Goal: Task Accomplishment & Management: Use online tool/utility

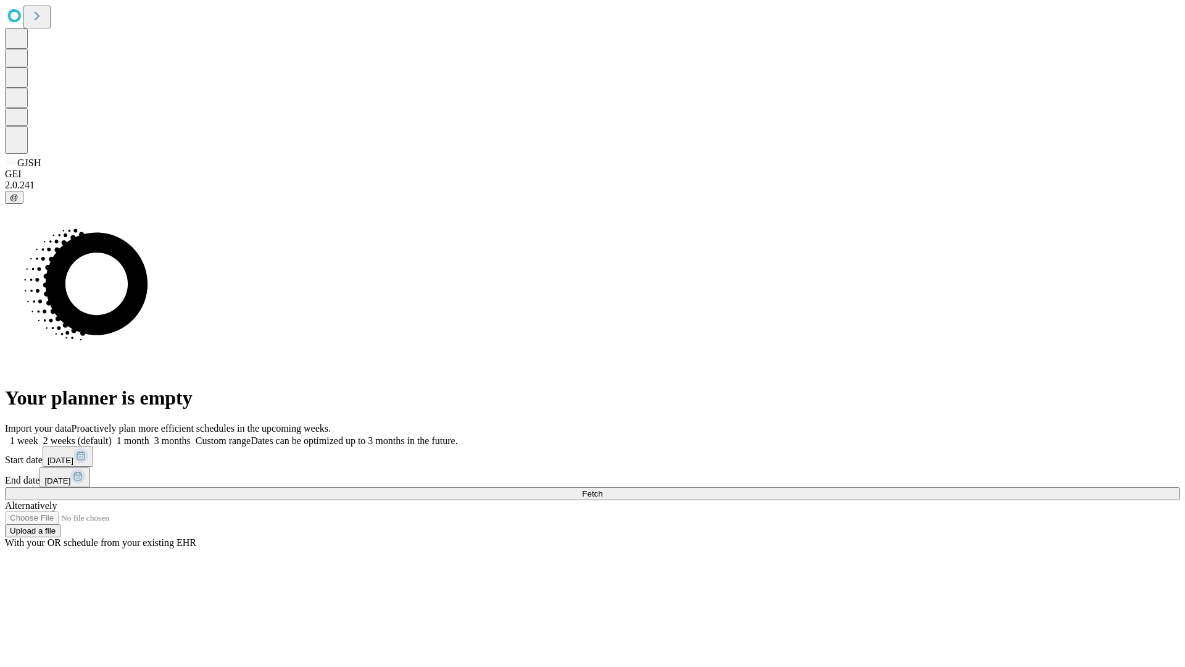
click at [38, 435] on label "1 week" at bounding box center [21, 440] width 33 height 10
click at [603, 489] on span "Fetch" at bounding box center [592, 493] width 20 height 9
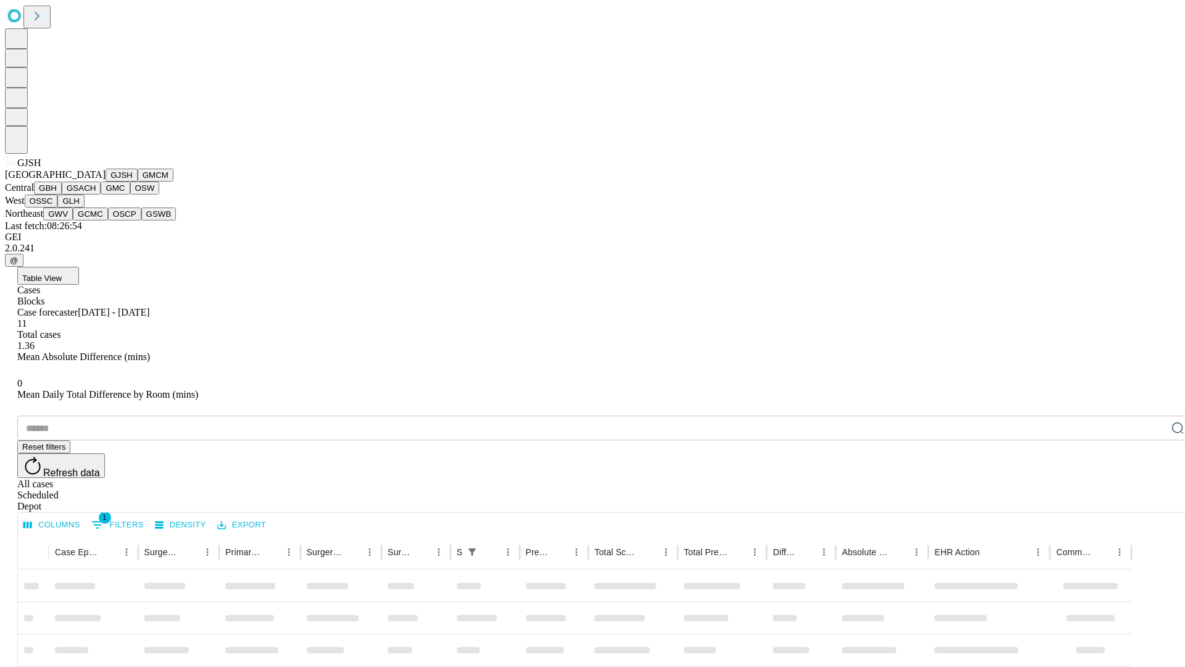
click at [138, 182] on button "GMCM" at bounding box center [156, 175] width 36 height 13
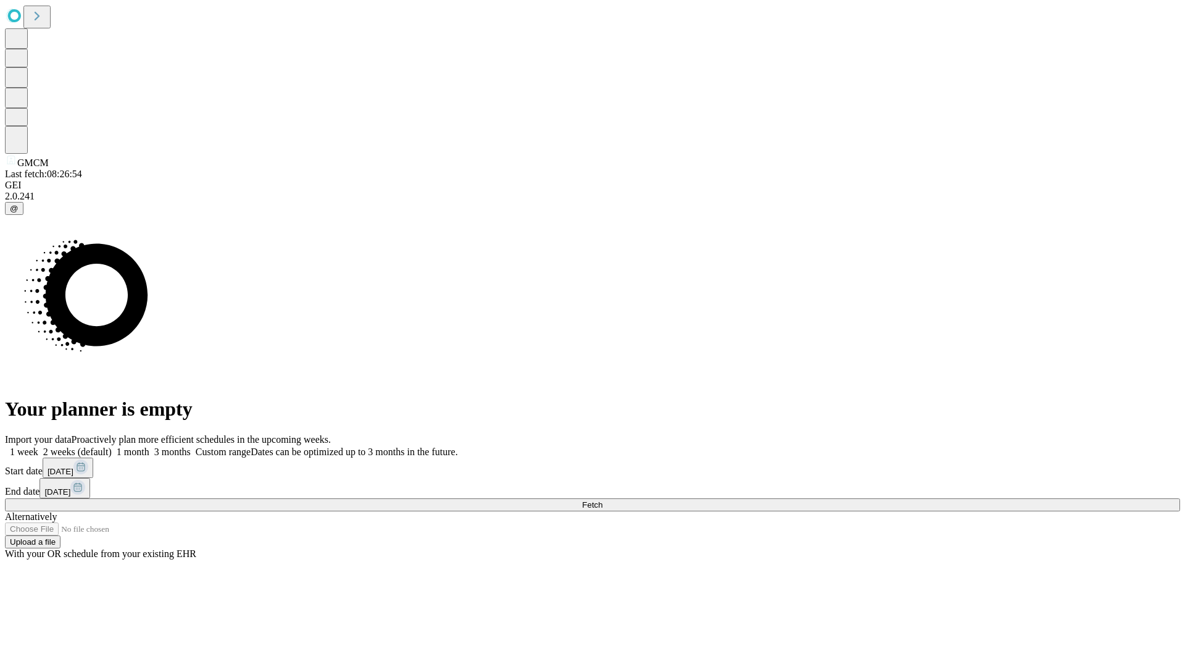
click at [38, 446] on label "1 week" at bounding box center [21, 451] width 33 height 10
click at [603, 500] on span "Fetch" at bounding box center [592, 504] width 20 height 9
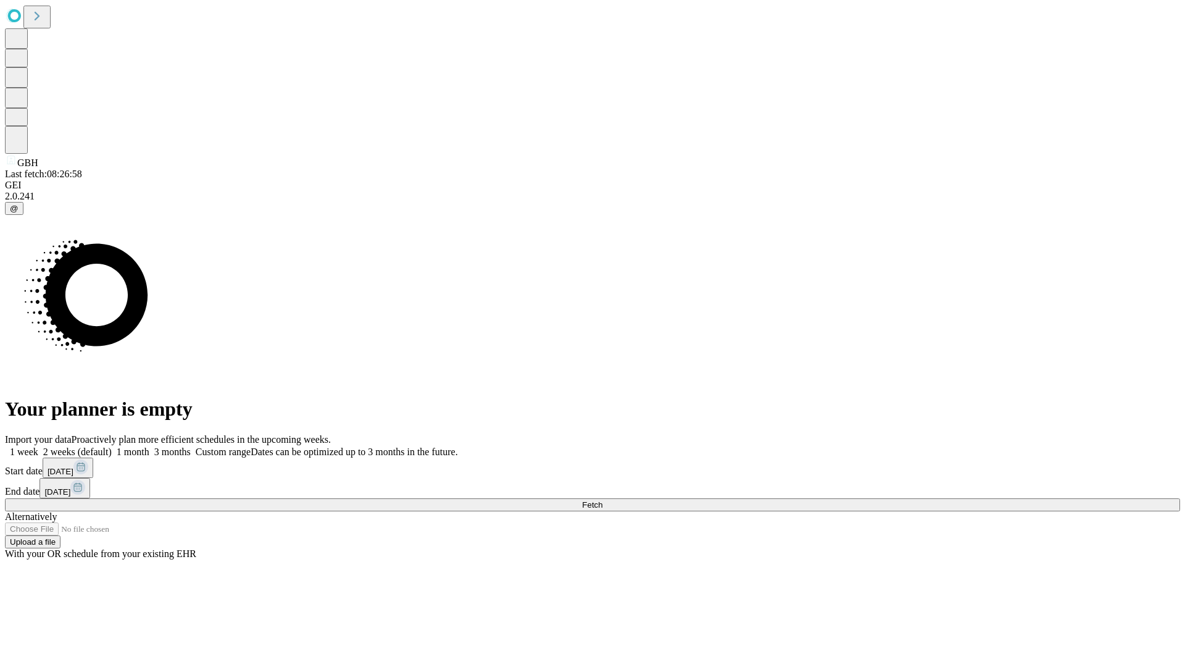
click at [38, 446] on label "1 week" at bounding box center [21, 451] width 33 height 10
click at [603, 500] on span "Fetch" at bounding box center [592, 504] width 20 height 9
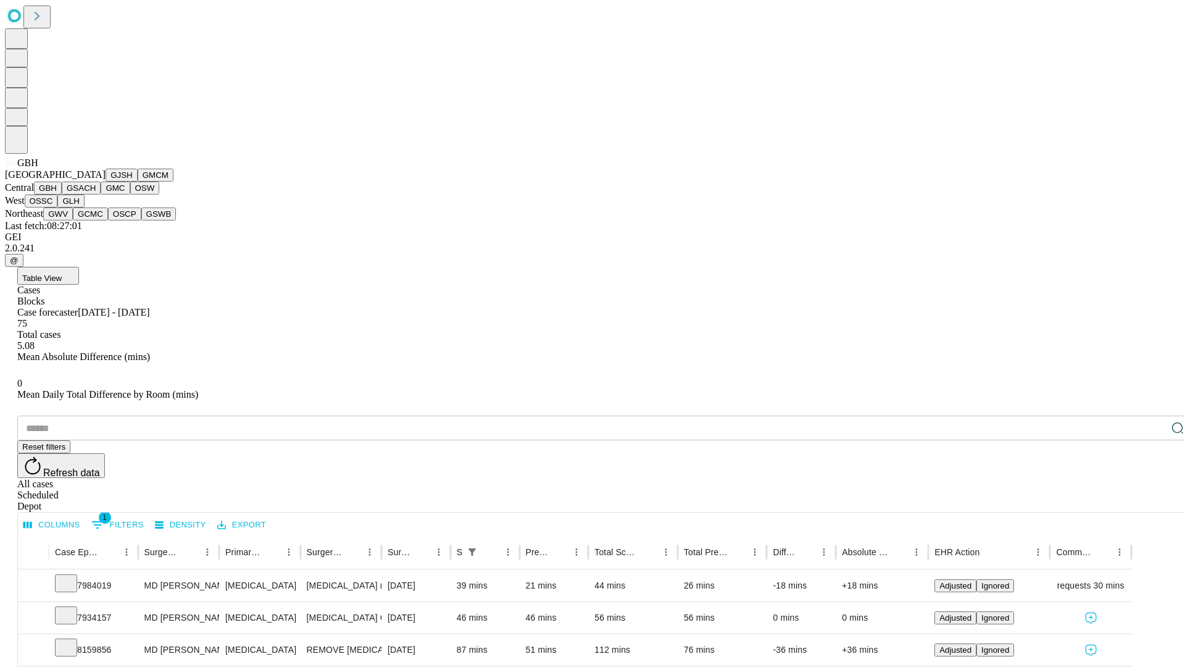
click at [96, 194] on button "GSACH" at bounding box center [81, 188] width 39 height 13
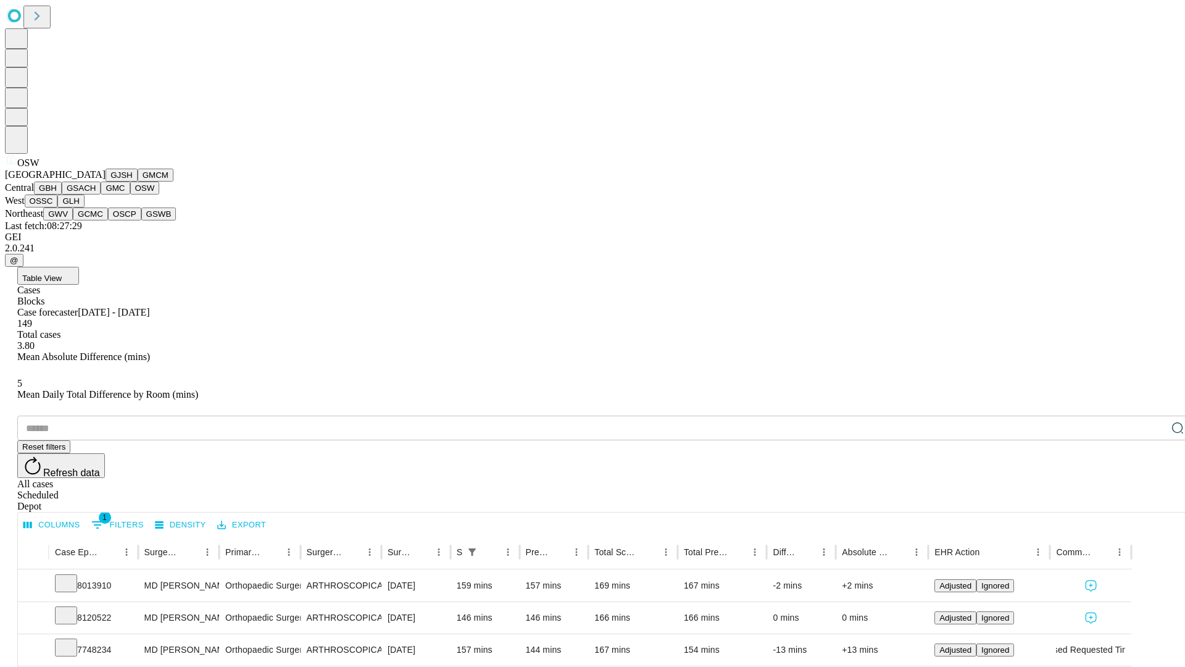
click at [58, 207] on button "OSSC" at bounding box center [41, 200] width 33 height 13
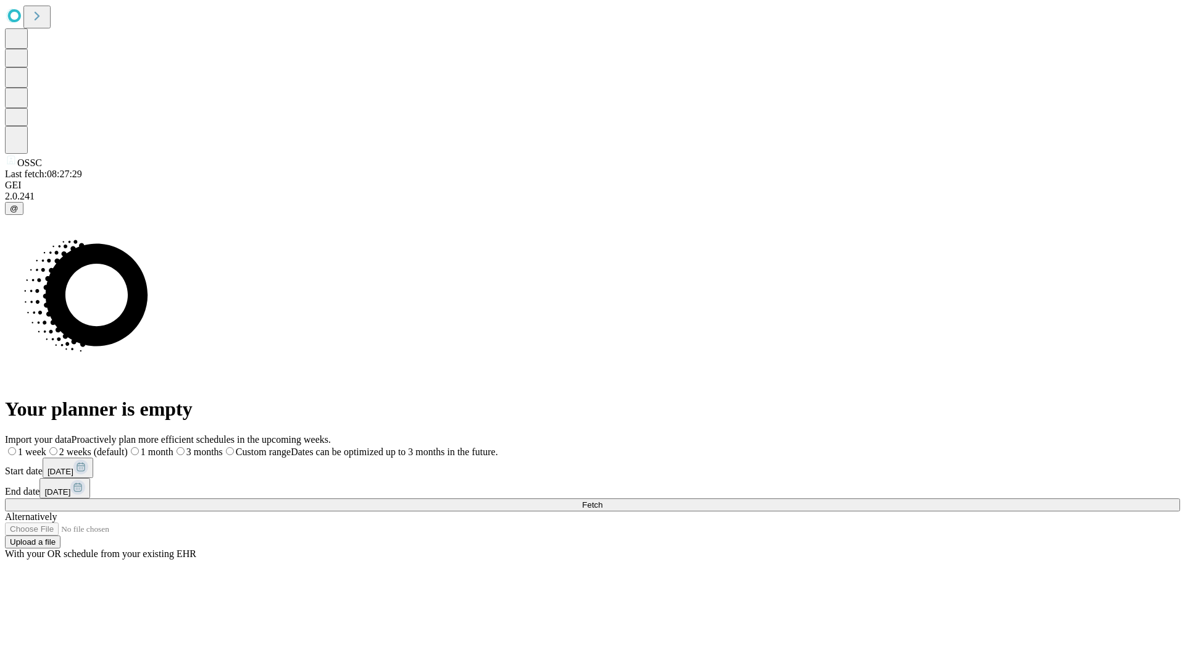
click at [46, 446] on label "1 week" at bounding box center [25, 451] width 41 height 10
click at [603, 500] on span "Fetch" at bounding box center [592, 504] width 20 height 9
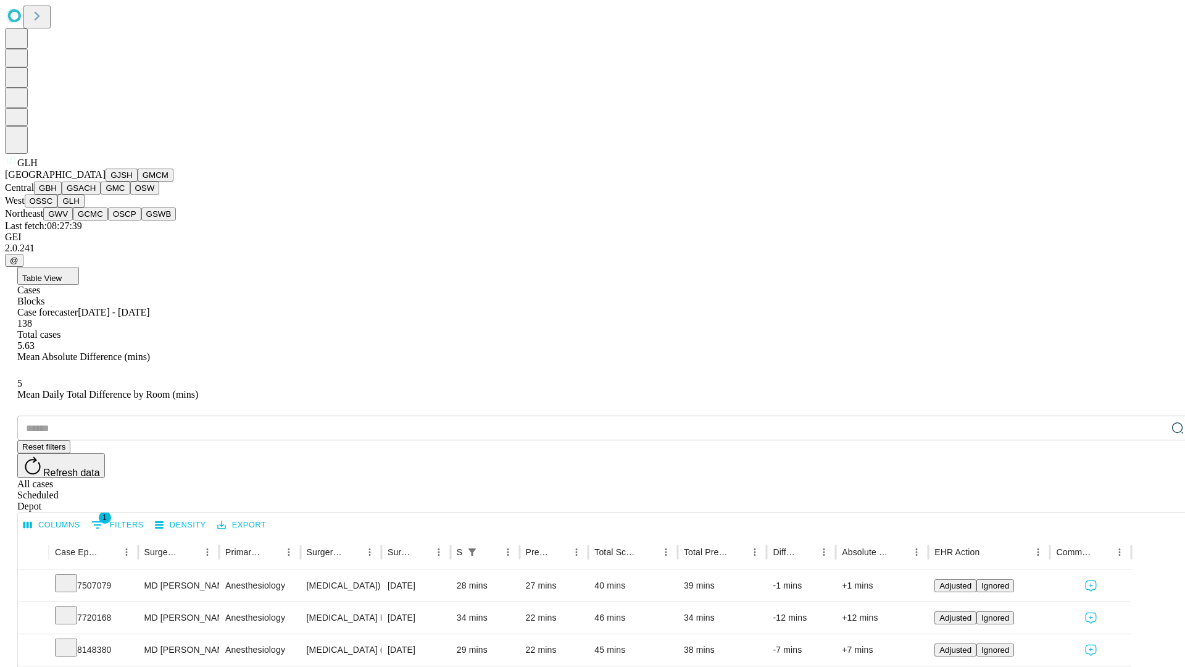
click at [73, 220] on button "GWV" at bounding box center [58, 213] width 30 height 13
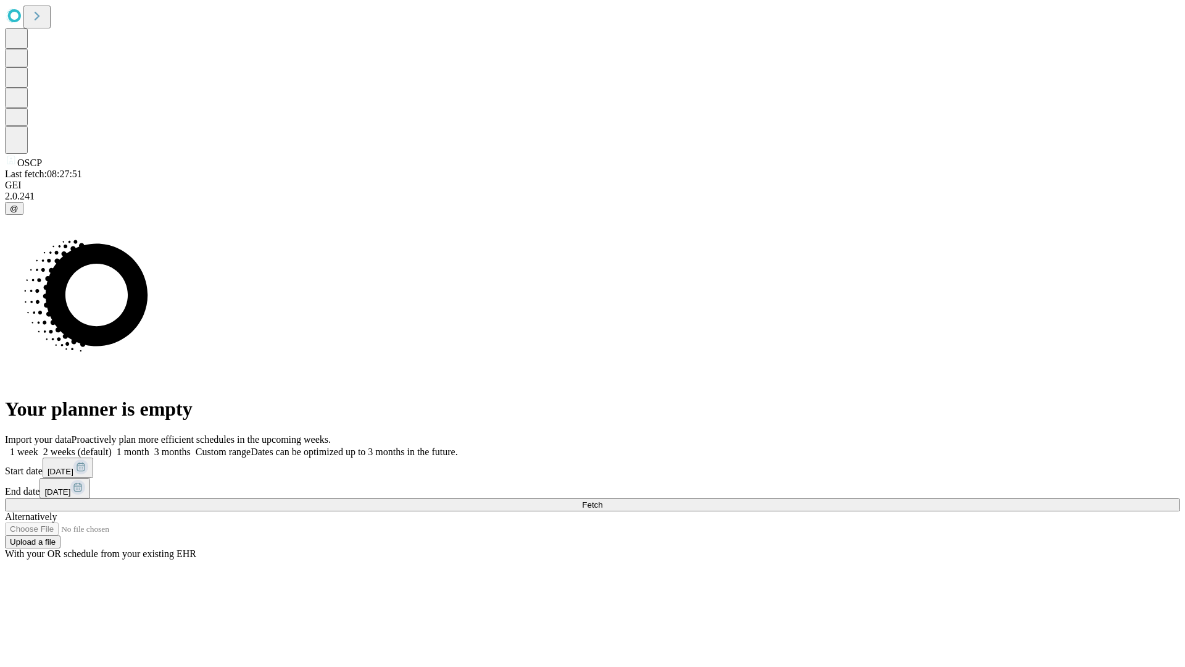
click at [38, 446] on label "1 week" at bounding box center [21, 451] width 33 height 10
click at [603, 500] on span "Fetch" at bounding box center [592, 504] width 20 height 9
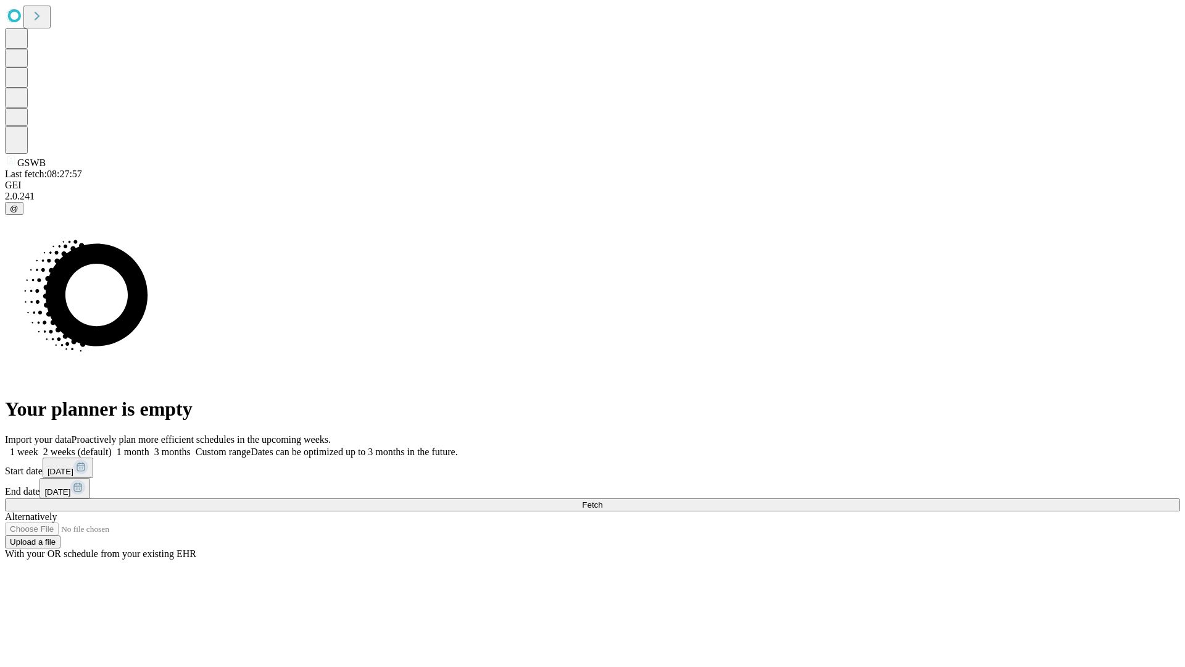
click at [38, 446] on label "1 week" at bounding box center [21, 451] width 33 height 10
click at [603, 500] on span "Fetch" at bounding box center [592, 504] width 20 height 9
